Goal: Manage account settings

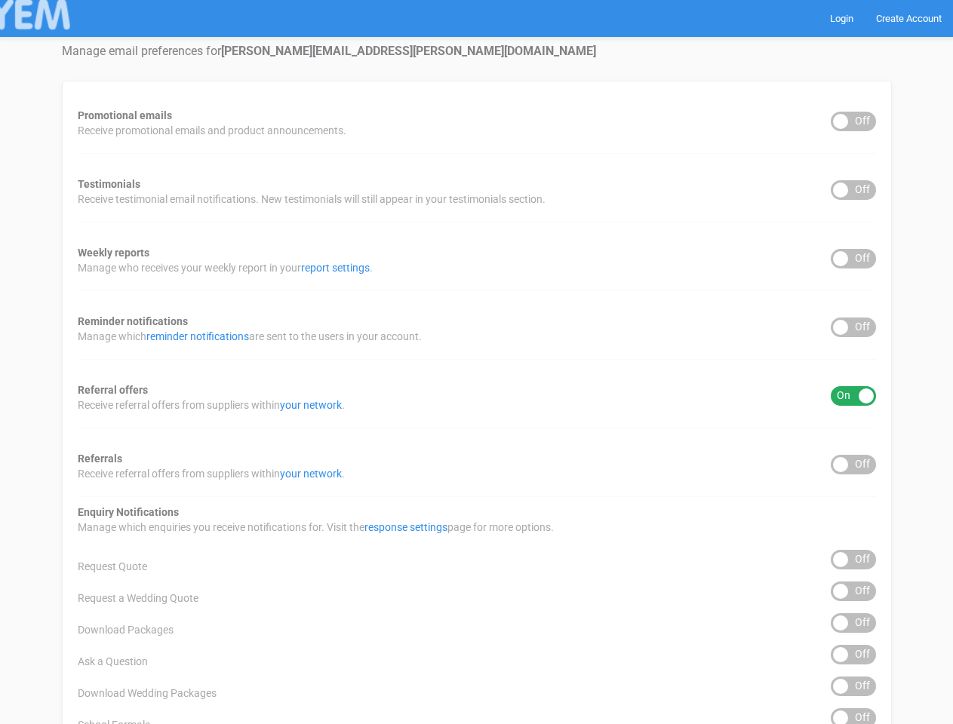
click at [476, 362] on div "Promotional emails ON OFF Receive promotional emails and product announcements.…" at bounding box center [477, 608] width 830 height 1055
click at [853, 121] on div "ON OFF" at bounding box center [852, 122] width 45 height 20
click at [853, 190] on div "ON OFF" at bounding box center [852, 190] width 45 height 20
click at [853, 259] on div "ON OFF" at bounding box center [852, 259] width 45 height 20
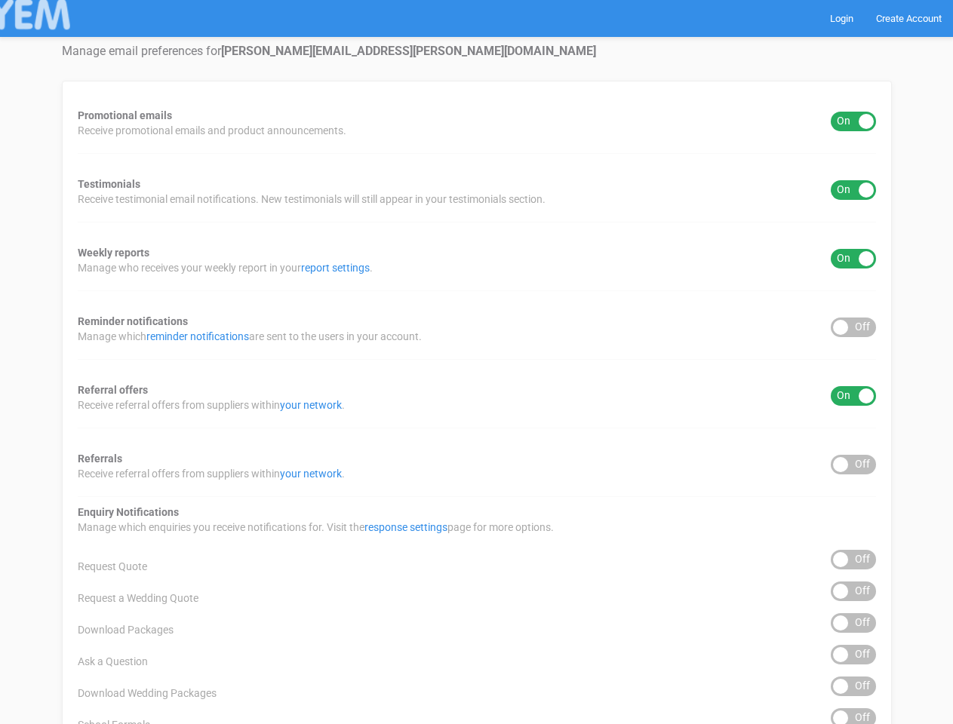
click at [853, 327] on div "ON OFF" at bounding box center [852, 328] width 45 height 20
click at [853, 396] on div "ON OFF" at bounding box center [852, 396] width 45 height 20
click at [853, 465] on div "ON OFF" at bounding box center [852, 465] width 45 height 20
click at [853, 560] on div "ON OFF" at bounding box center [852, 560] width 45 height 20
click at [853, 591] on div "ON OFF" at bounding box center [852, 592] width 45 height 20
